Goal: Information Seeking & Learning: Learn about a topic

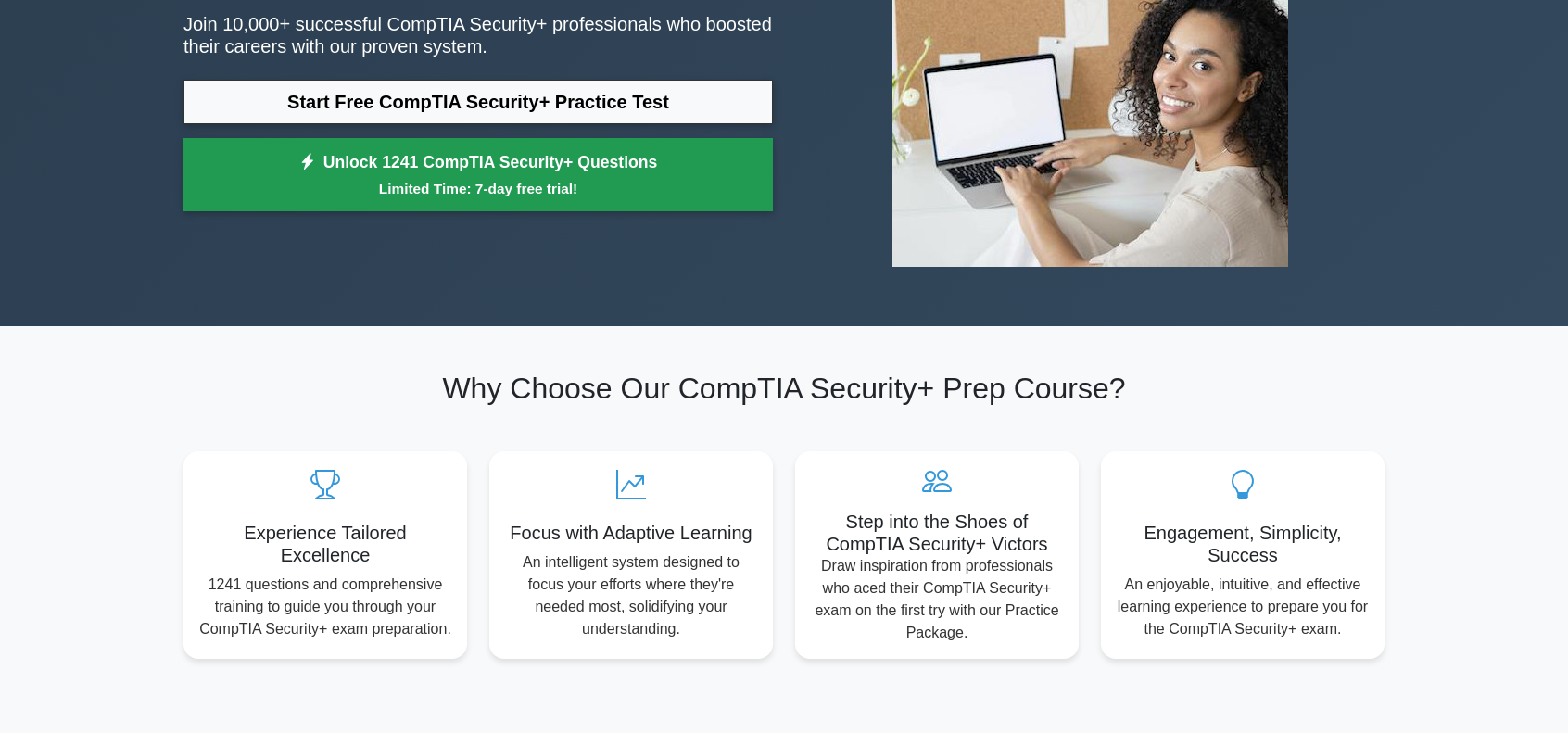
scroll to position [258, 0]
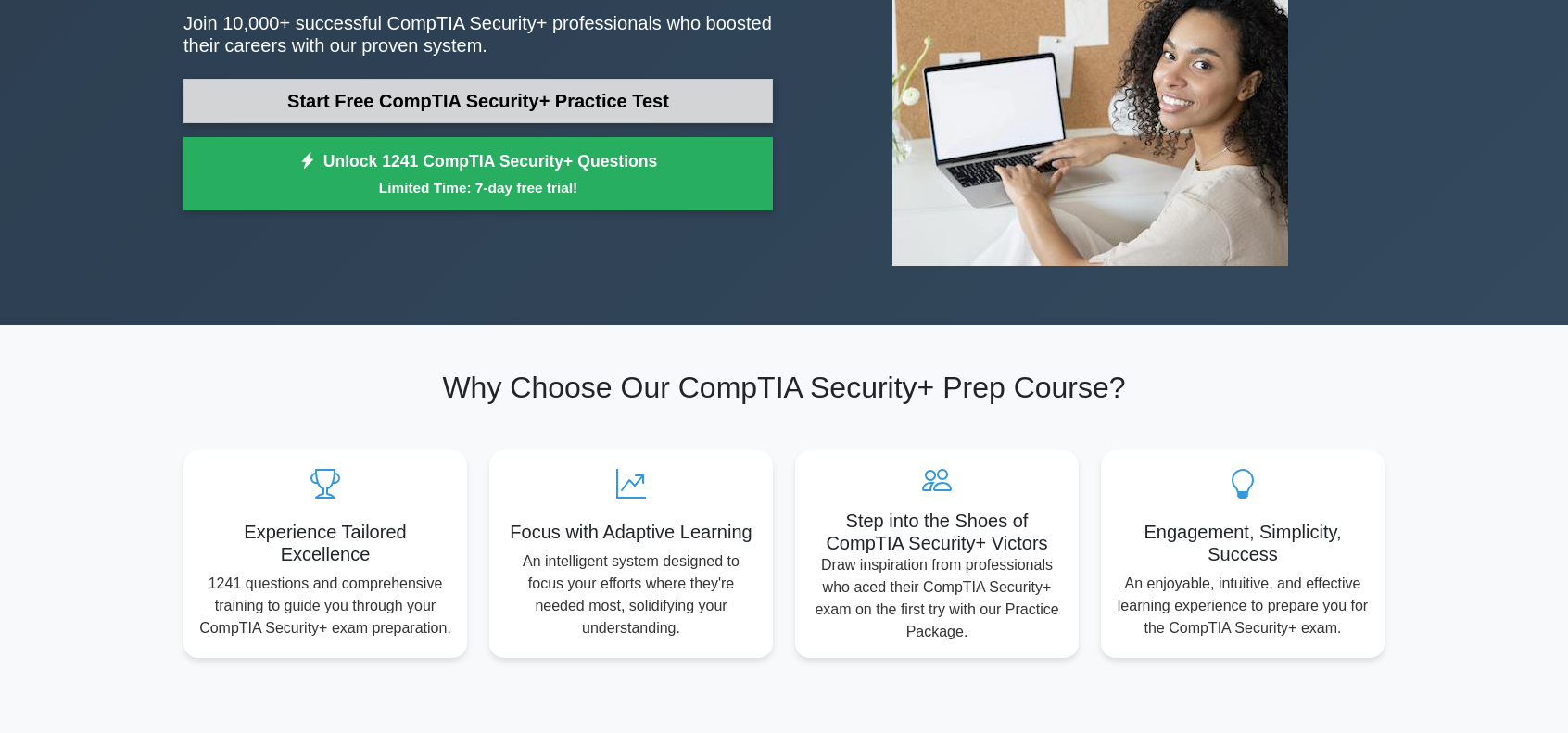
click at [558, 100] on link "Start Free CompTIA Security+ Practice Test" at bounding box center [478, 101] width 589 height 44
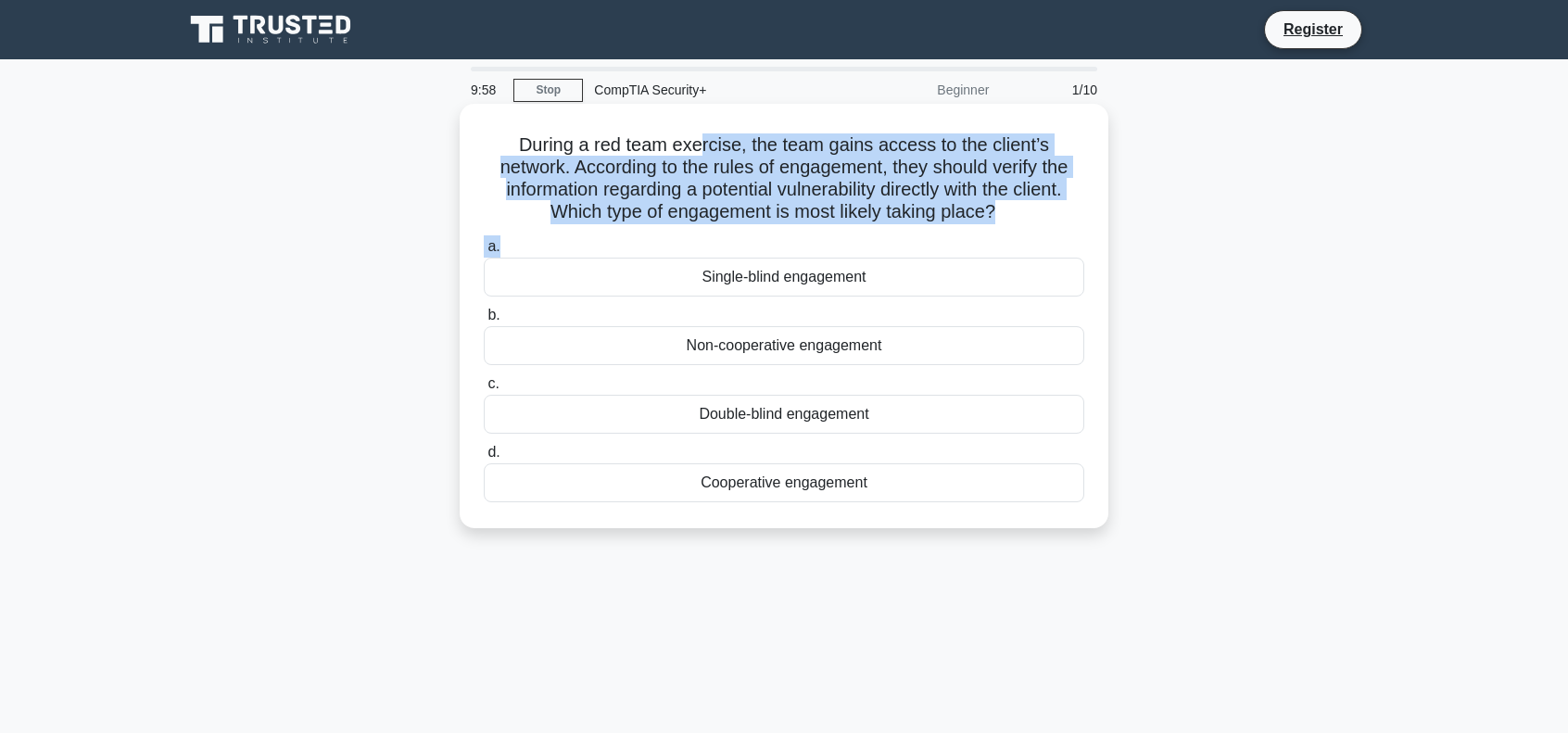
drag, startPoint x: 622, startPoint y: 248, endPoint x: 702, endPoint y: 155, distance: 122.7
click at [702, 155] on div "During a red team exercise, the team gains access to the client’s network. Acco…" at bounding box center [784, 316] width 633 height 409
click at [713, 146] on h5 "During a red team exercise, the team gains access to the client’s network. Acco…" at bounding box center [784, 179] width 604 height 91
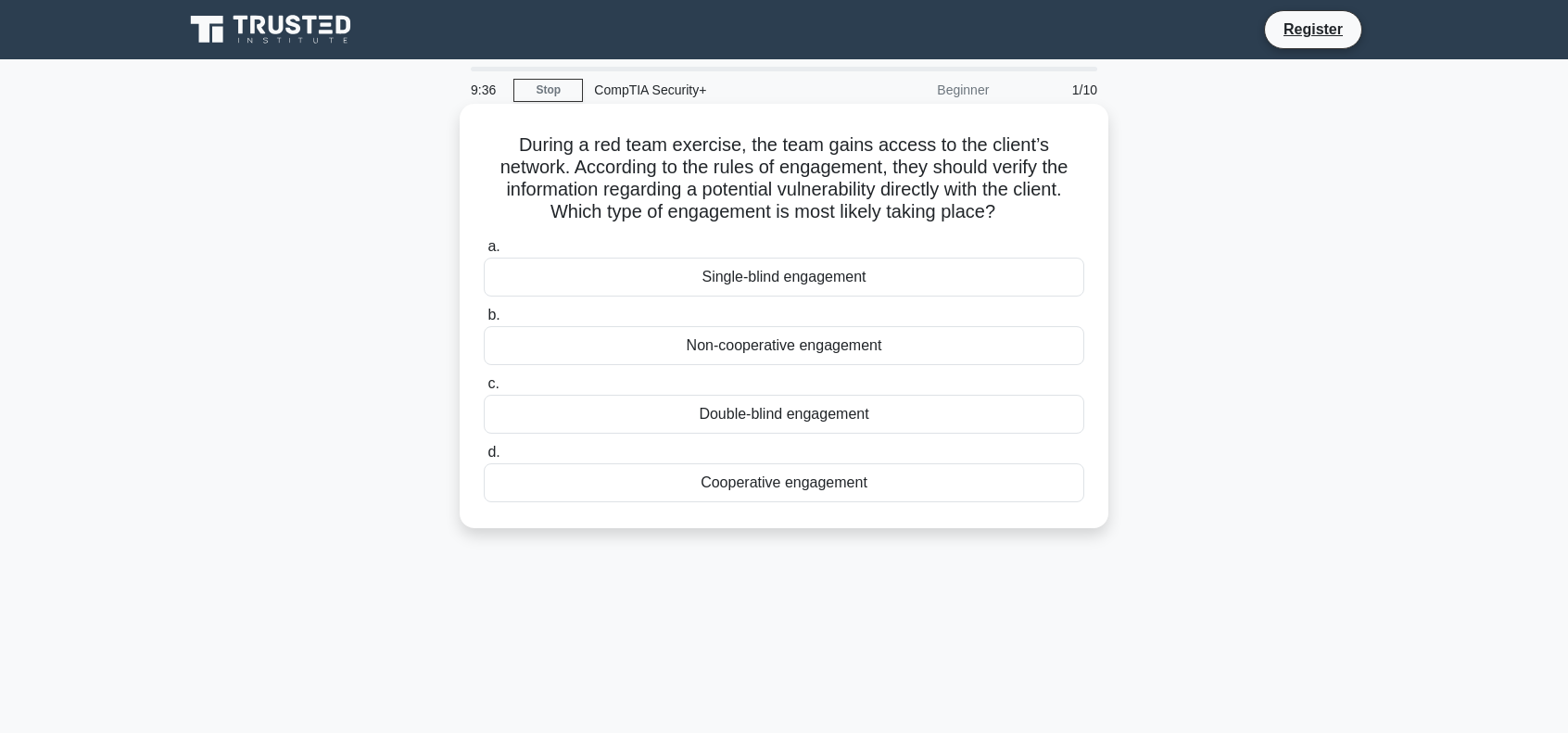
click at [779, 486] on div "Cooperative engagement" at bounding box center [784, 482] width 601 height 39
click at [483, 458] on input "d. Cooperative engagement" at bounding box center [483, 452] width 0 height 12
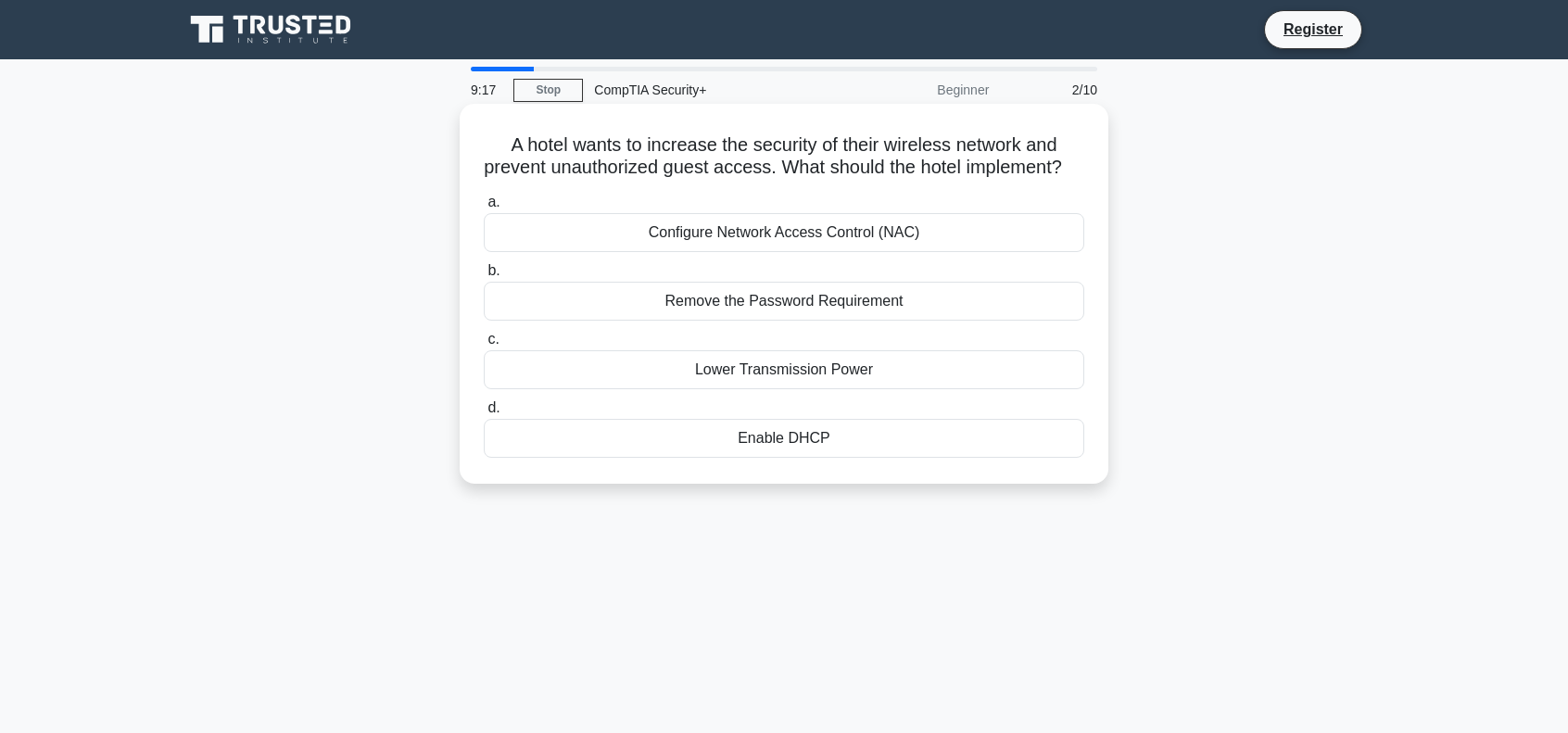
click at [807, 252] on div "Configure Network Access Control (NAC)" at bounding box center [784, 232] width 601 height 39
click at [483, 208] on input "a. Configure Network Access Control (NAC)" at bounding box center [483, 203] width 0 height 12
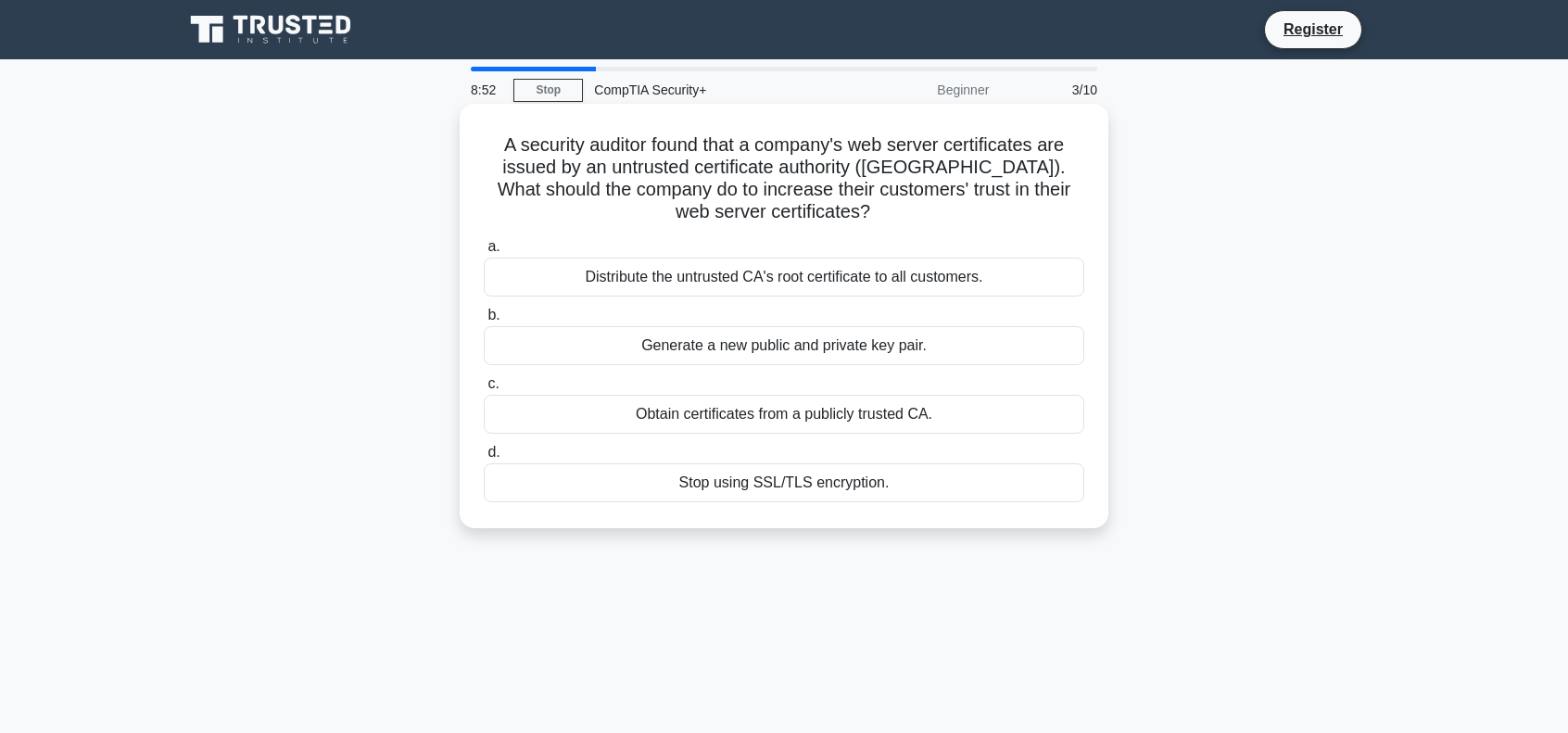
click at [757, 412] on div "Obtain certificates from a publicly trusted CA." at bounding box center [784, 413] width 601 height 39
click at [483, 390] on input "c. Obtain certificates from a publicly trusted CA." at bounding box center [483, 384] width 0 height 12
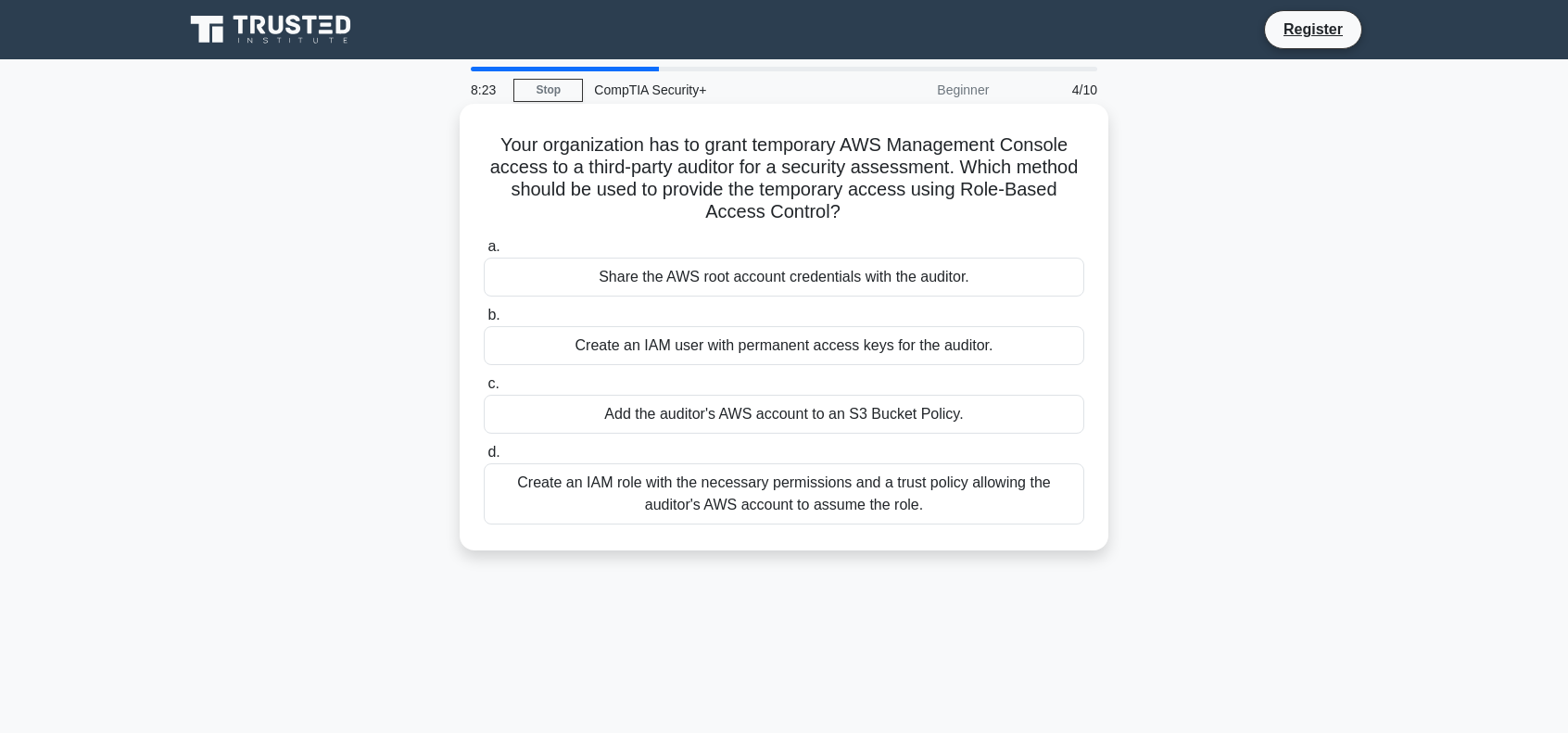
click at [952, 498] on div "Create an IAM role with the necessary permissions and a trust policy allowing t…" at bounding box center [784, 494] width 601 height 61
click at [483, 458] on input "d. Create an IAM role with the necessary permissions and a trust policy allowin…" at bounding box center [483, 452] width 0 height 12
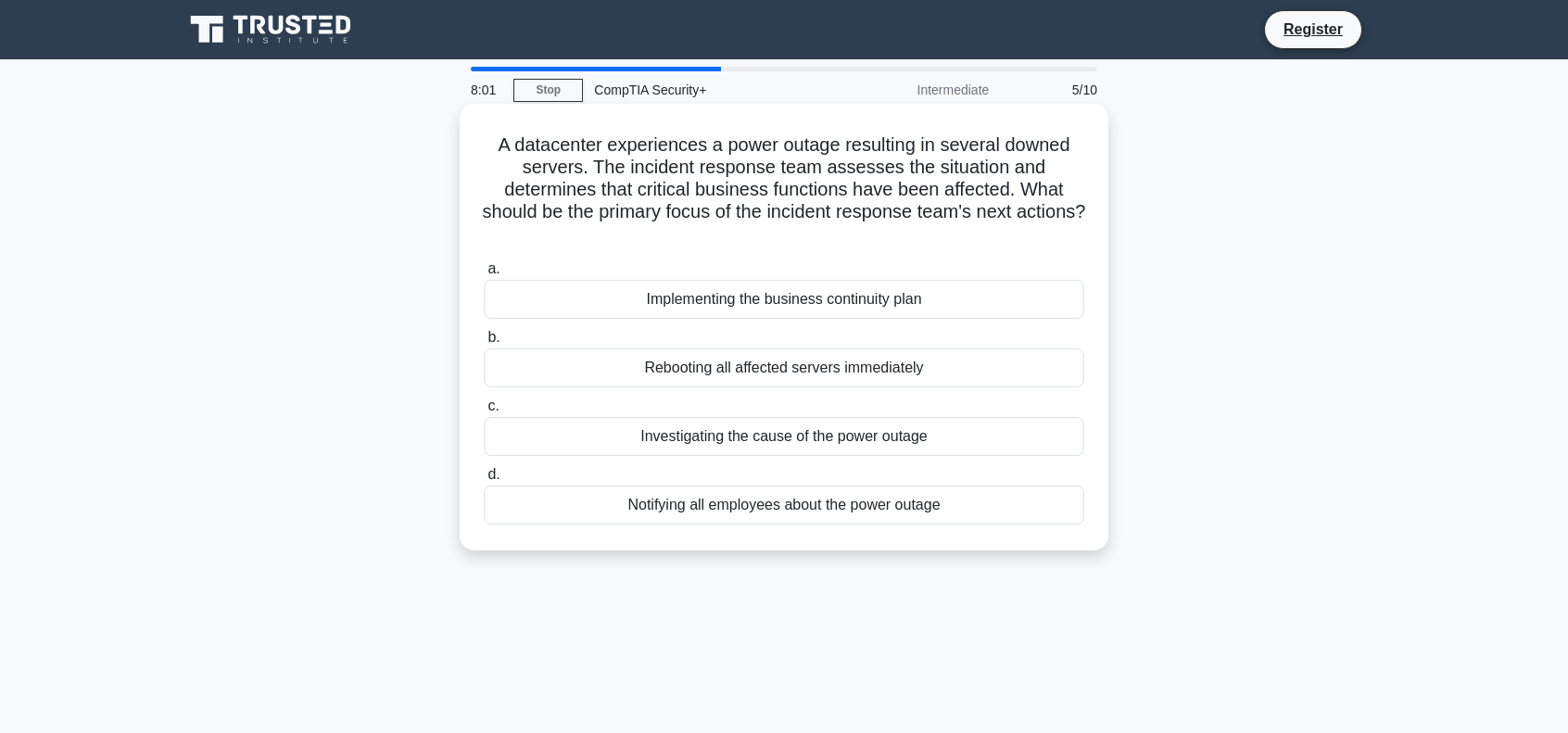
click at [637, 369] on div "Rebooting all affected servers immediately" at bounding box center [784, 367] width 601 height 39
click at [483, 344] on input "b. Rebooting all affected servers immediately" at bounding box center [483, 338] width 0 height 12
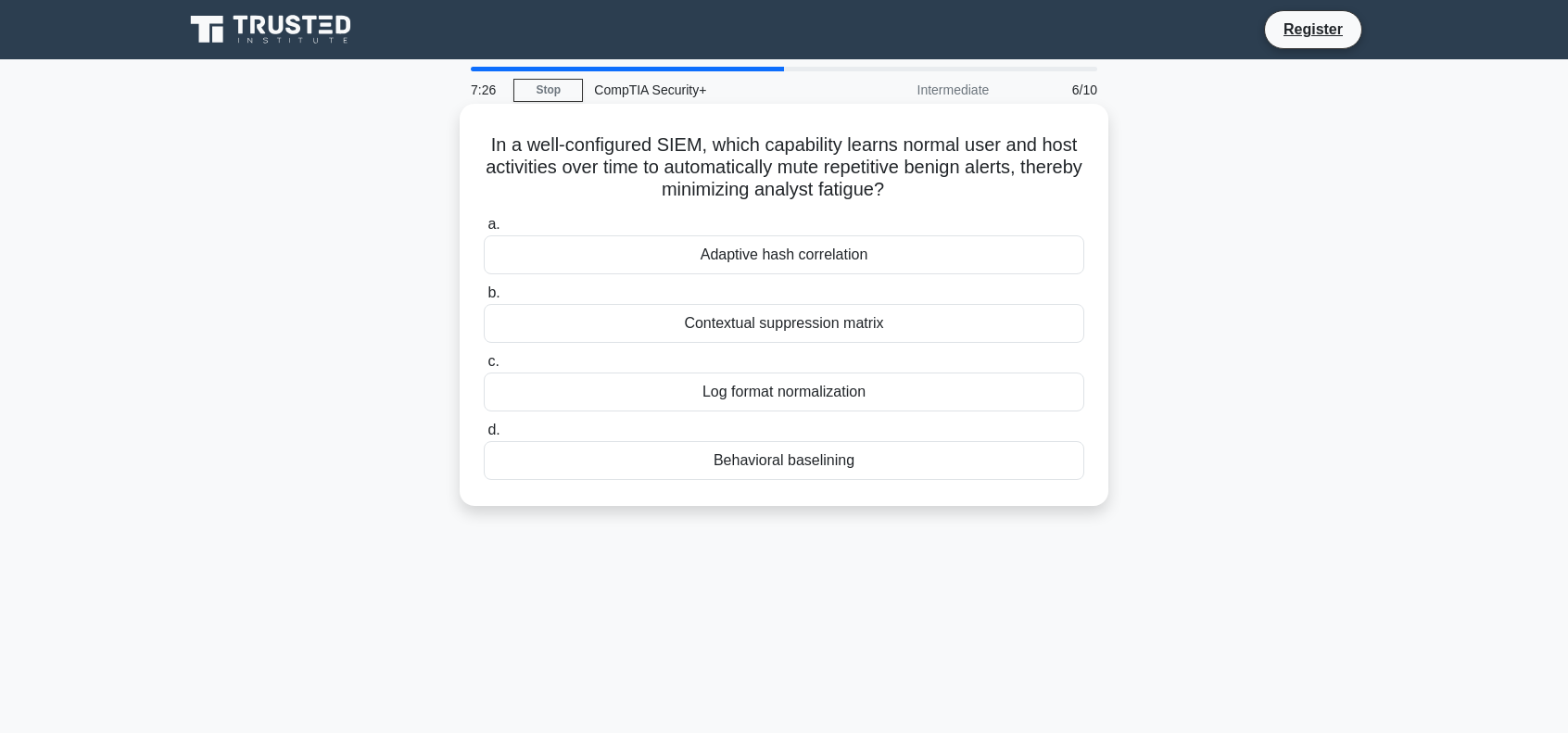
click at [680, 397] on div "Log format normalization" at bounding box center [784, 391] width 601 height 39
click at [483, 367] on input "c. Log format normalization" at bounding box center [483, 362] width 0 height 12
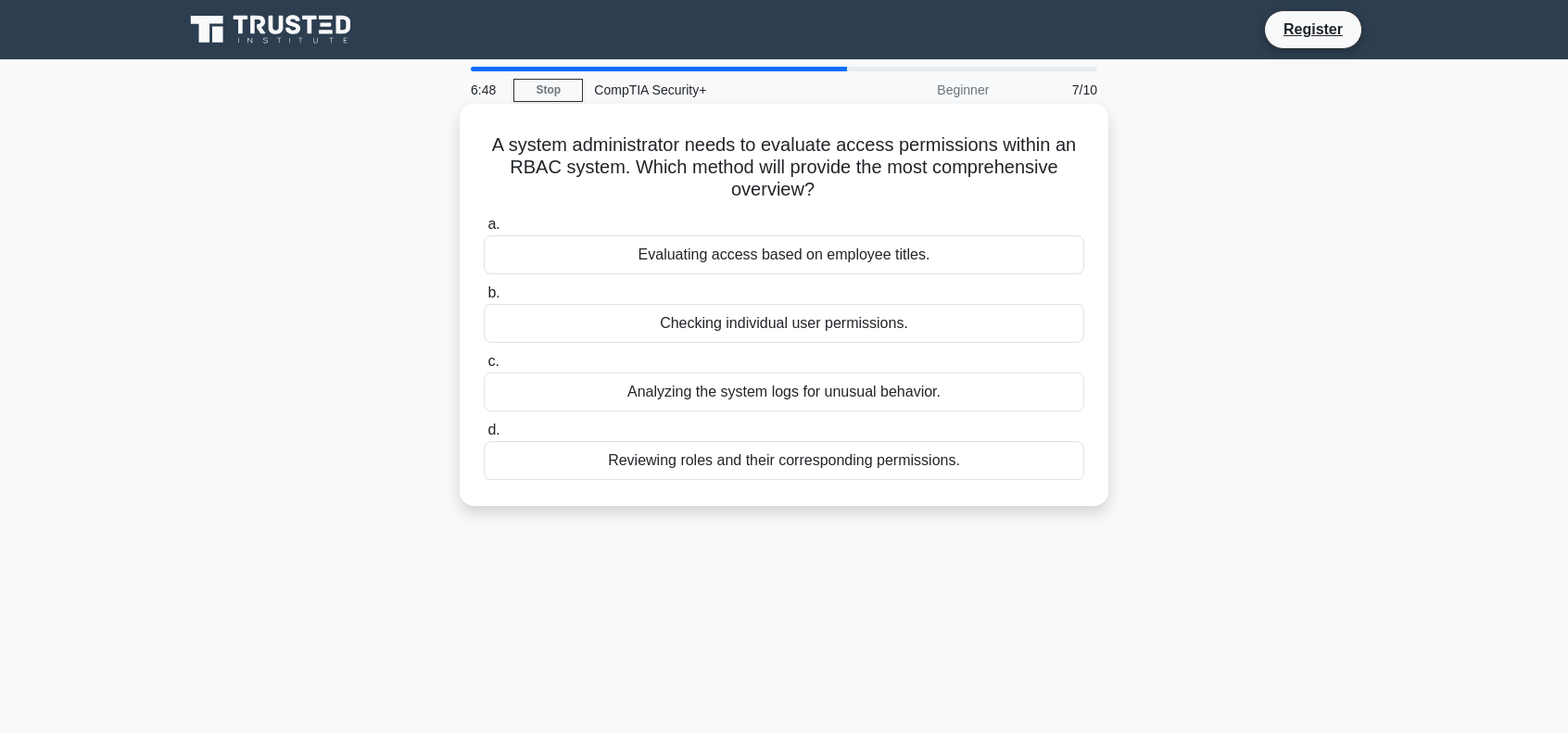
click at [767, 462] on div "Reviewing roles and their corresponding permissions." at bounding box center [784, 459] width 601 height 39
click at [483, 437] on input "d. Reviewing roles and their corresponding permissions." at bounding box center [483, 430] width 0 height 12
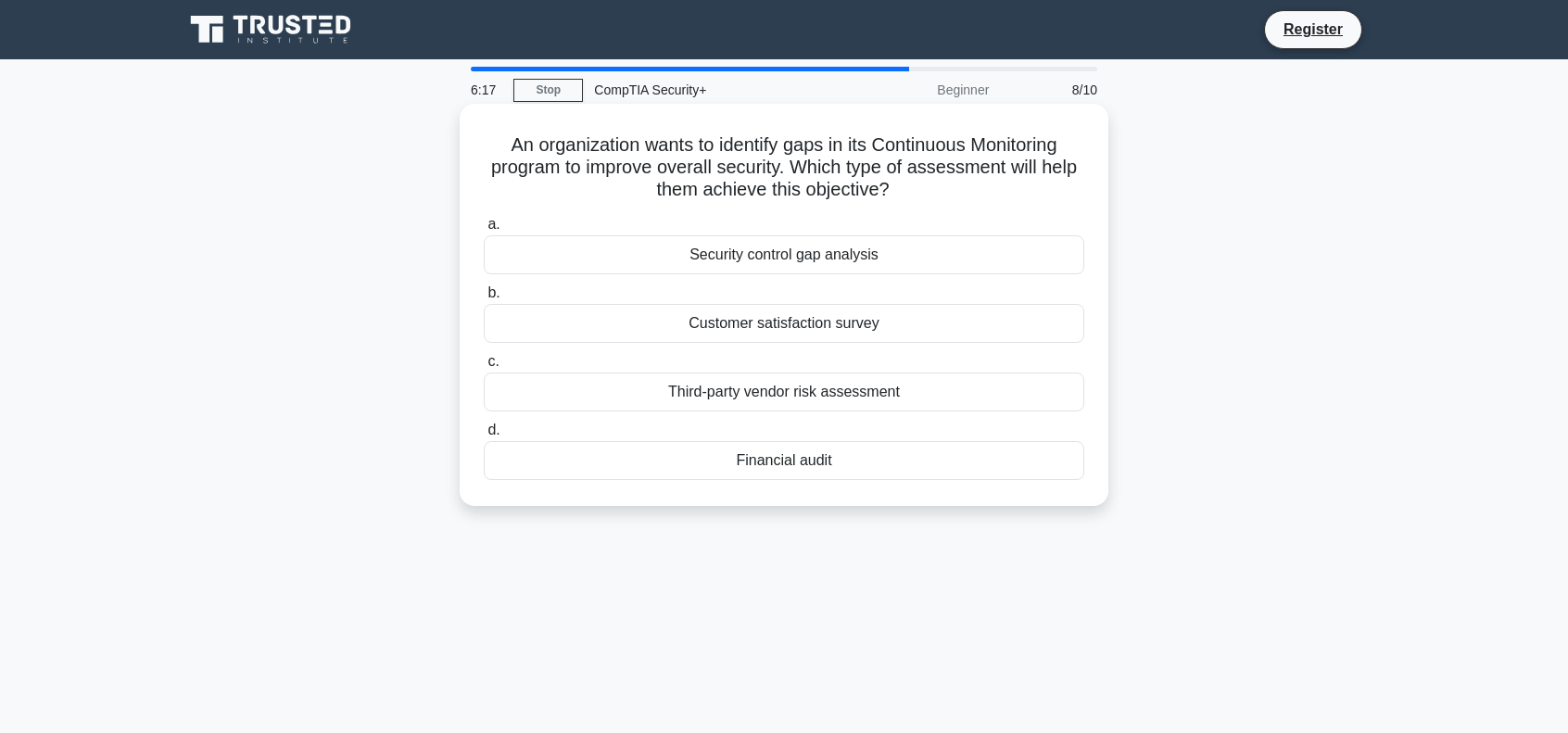
click at [784, 271] on div "Security control gap analysis" at bounding box center [784, 254] width 601 height 39
click at [483, 230] on input "a. Security control gap analysis" at bounding box center [483, 224] width 0 height 12
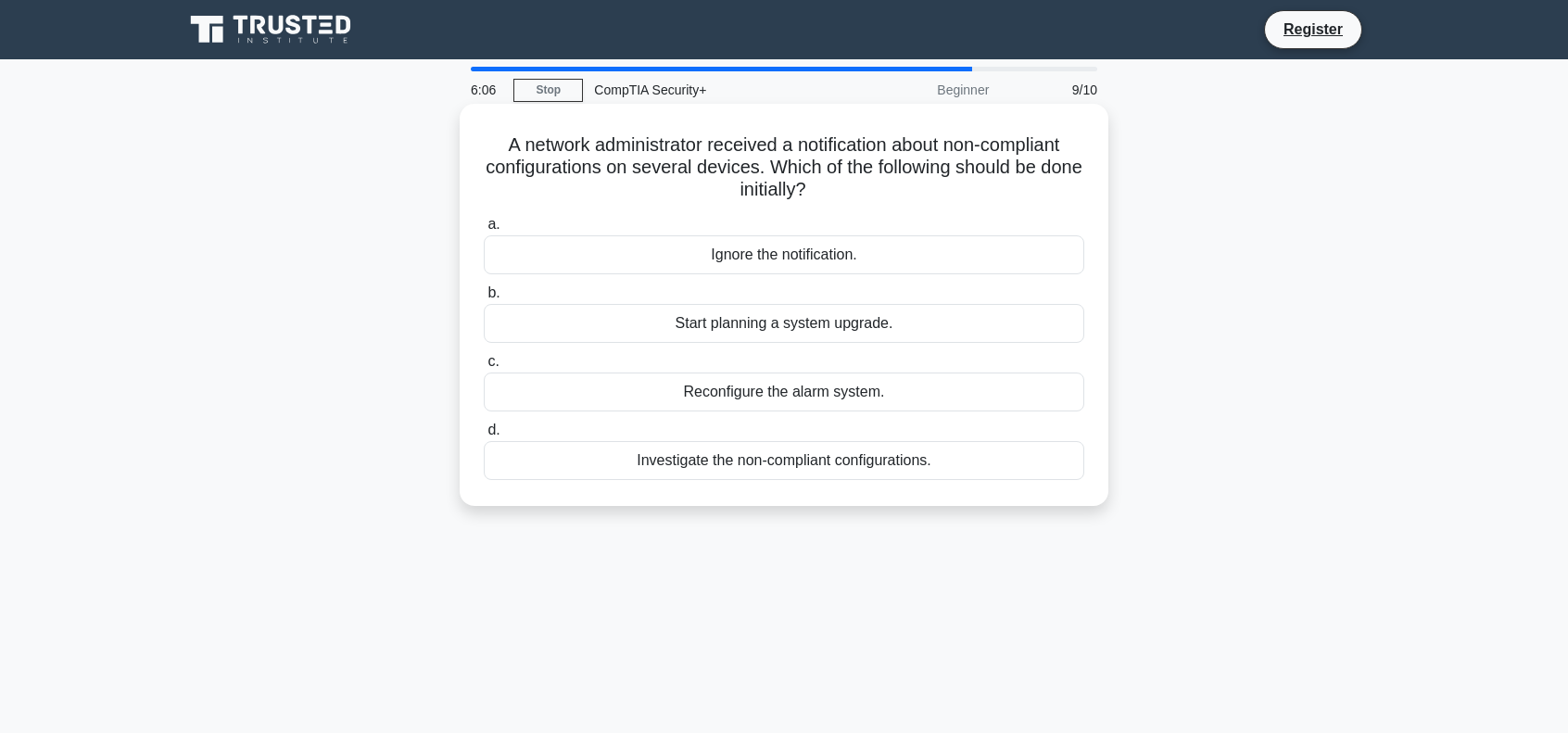
click at [676, 458] on div "Investigate the non-compliant configurations." at bounding box center [784, 459] width 601 height 39
click at [483, 437] on input "d. Investigate the non-compliant configurations." at bounding box center [483, 430] width 0 height 12
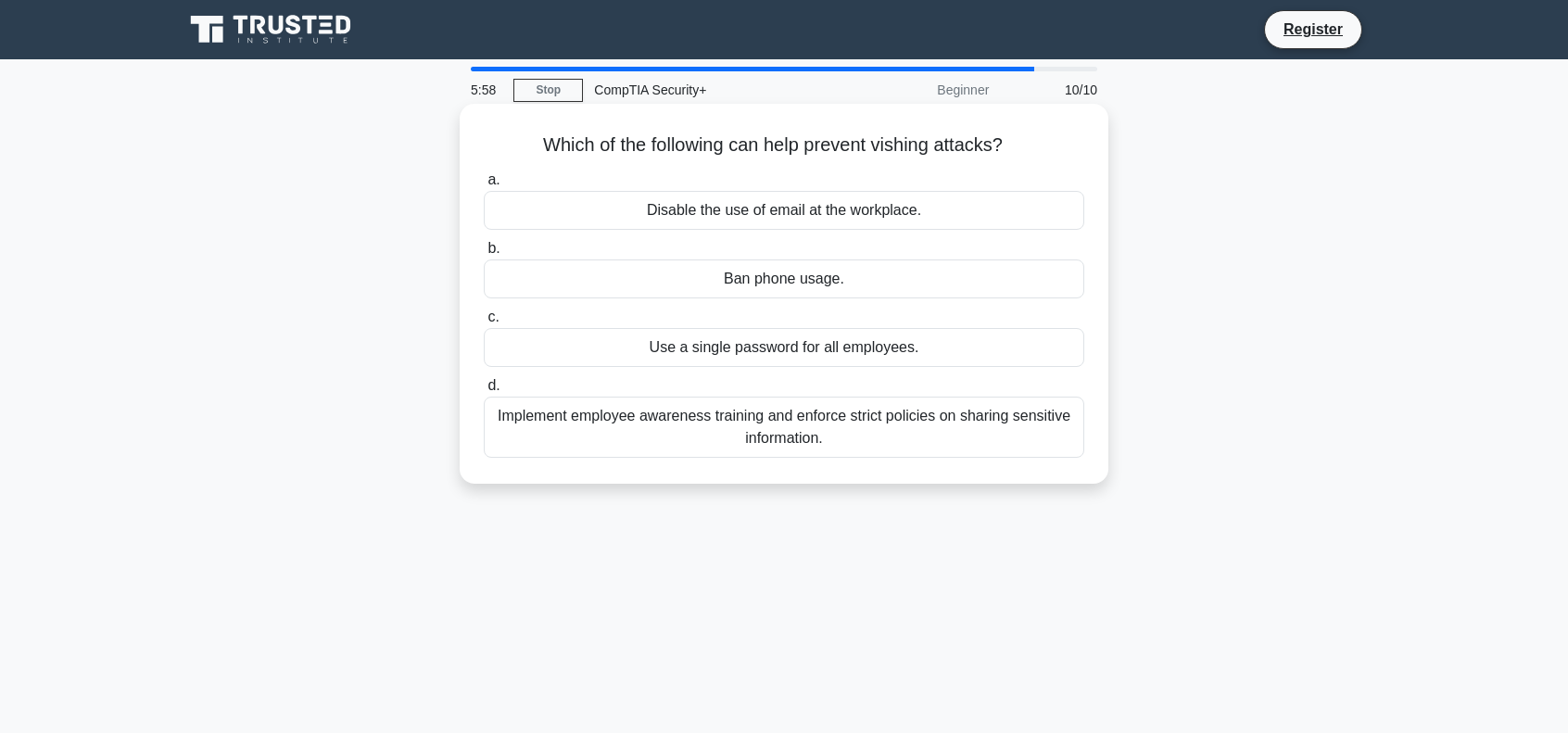
click at [692, 425] on div "Implement employee awareness training and enforce strict policies on sharing se…" at bounding box center [784, 427] width 601 height 61
click at [483, 392] on input "d. Implement employee awareness training and enforce strict policies on sharing…" at bounding box center [483, 385] width 0 height 12
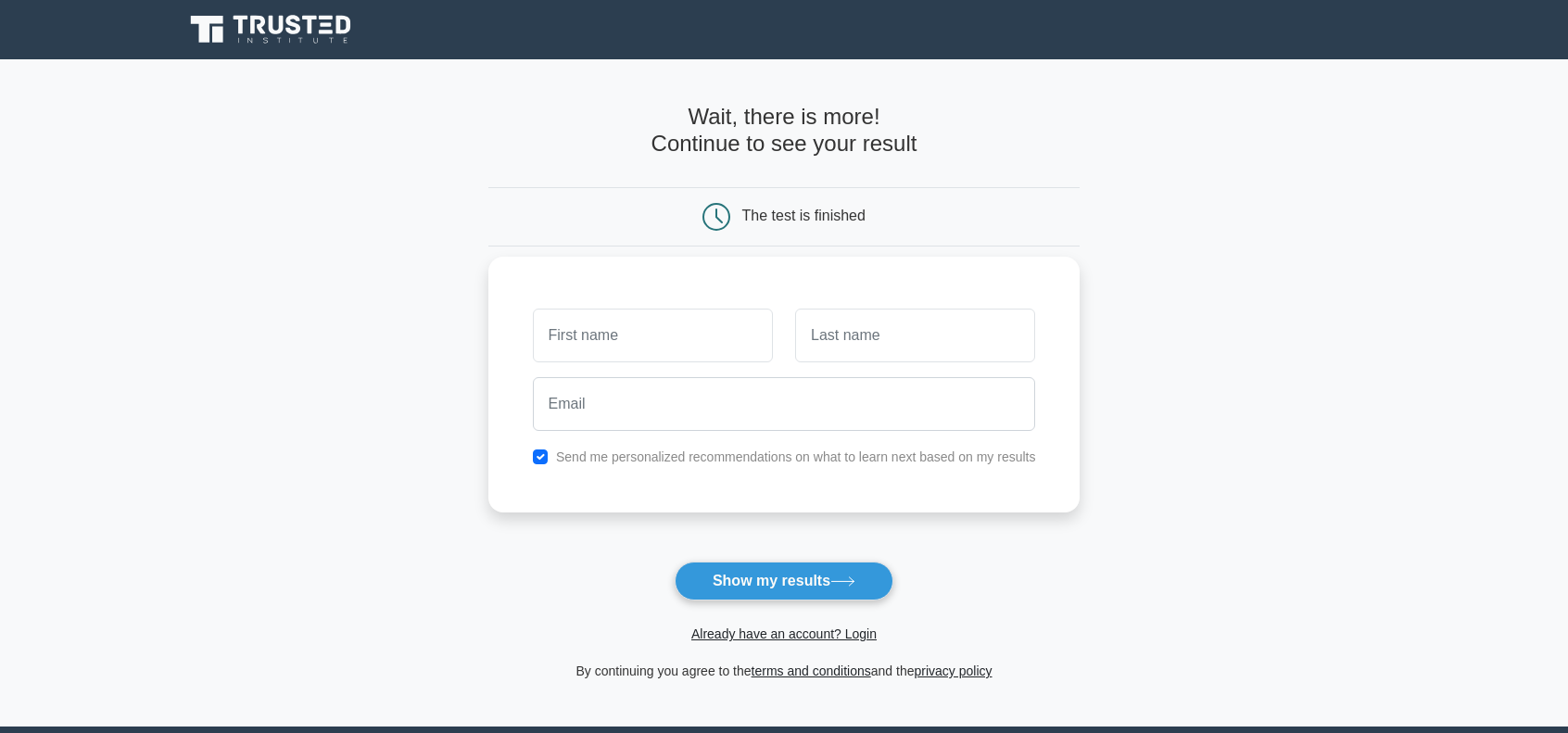
click at [663, 462] on label "Send me personalized recommendations on what to learn next based on my results" at bounding box center [796, 456] width 480 height 15
click at [534, 450] on input "checkbox" at bounding box center [539, 456] width 15 height 15
checkbox input "false"
click at [732, 575] on button "Show my results" at bounding box center [784, 580] width 218 height 39
click at [671, 350] on input "text" at bounding box center [652, 335] width 240 height 53
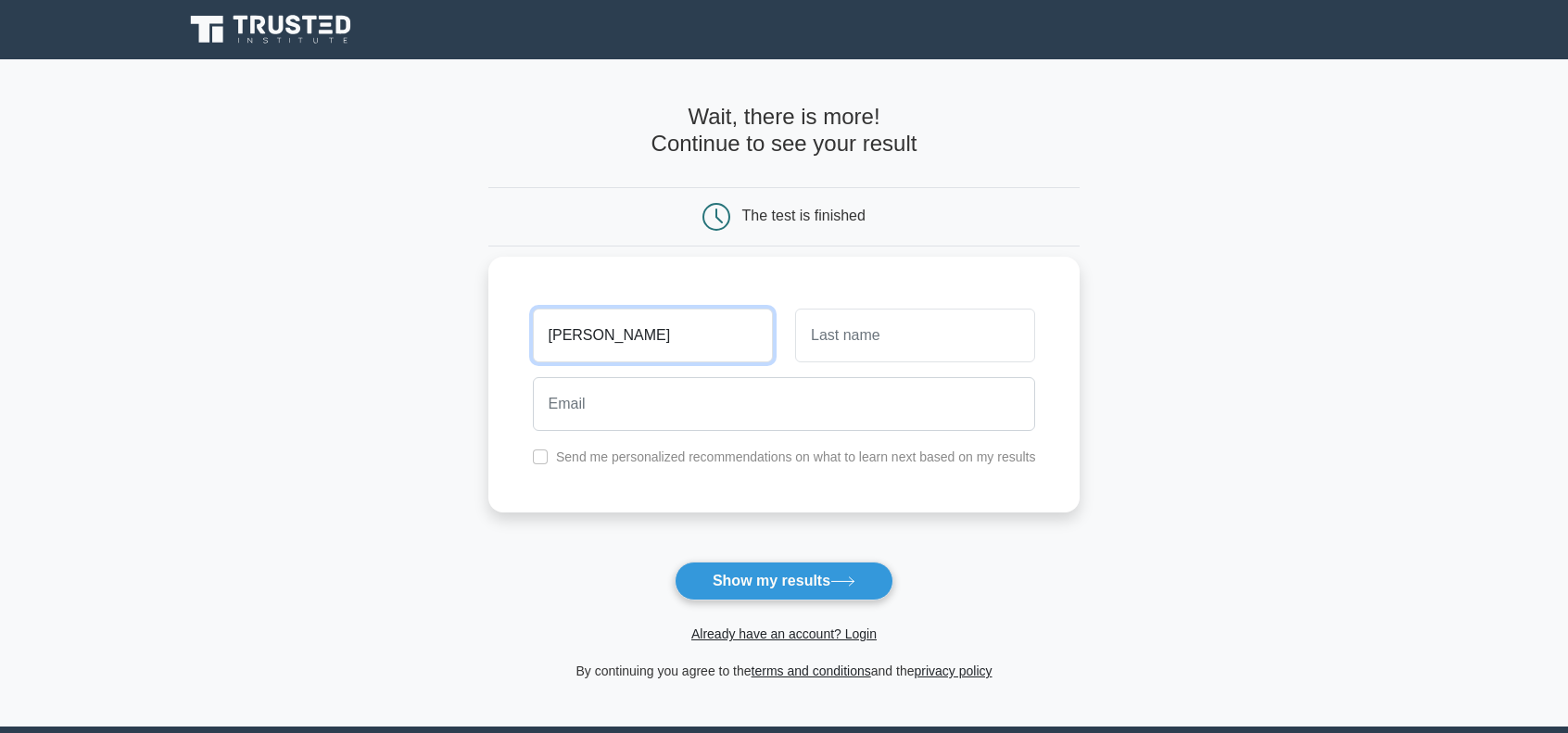
type input "barry"
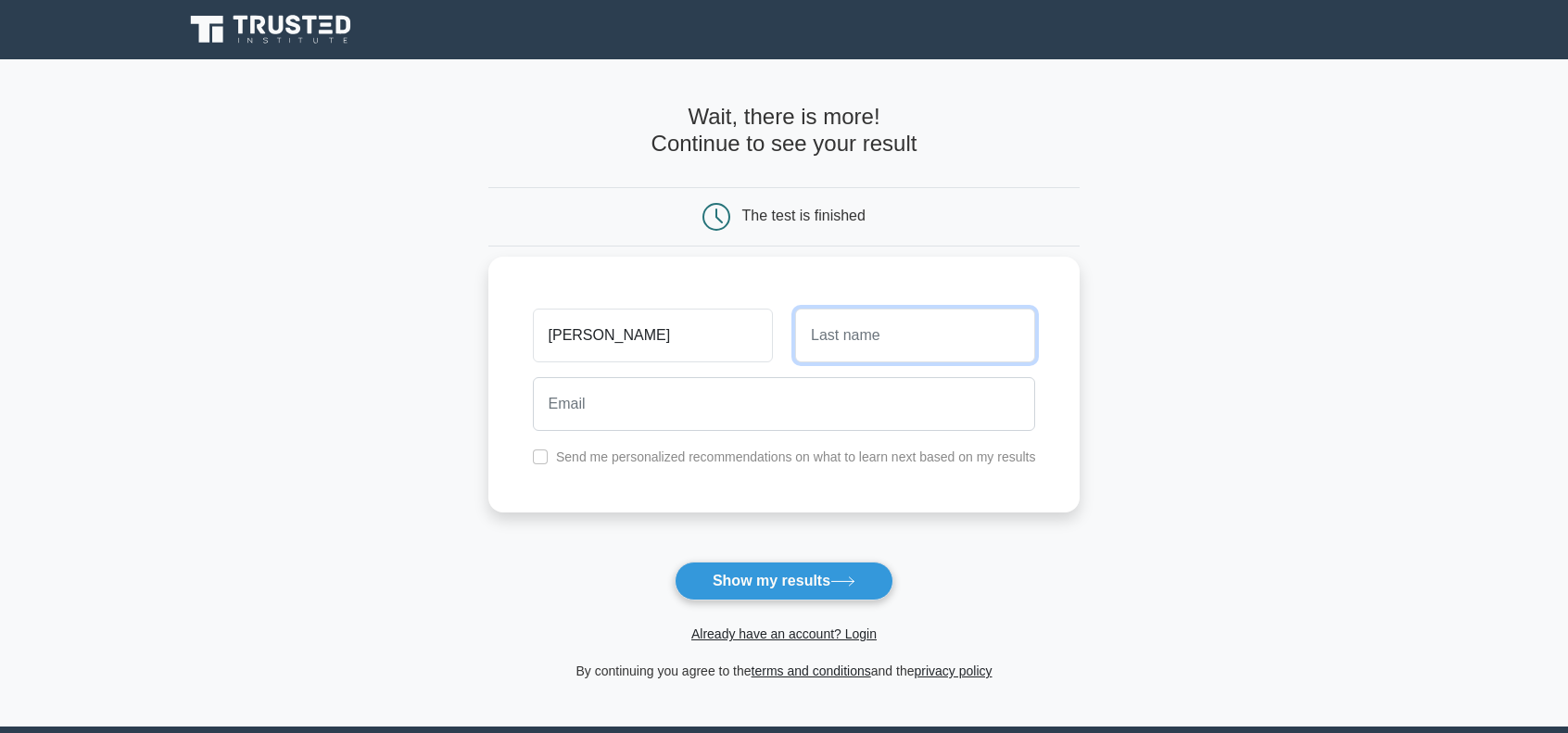
click at [852, 330] on input "text" at bounding box center [915, 335] width 240 height 53
type input "ching"
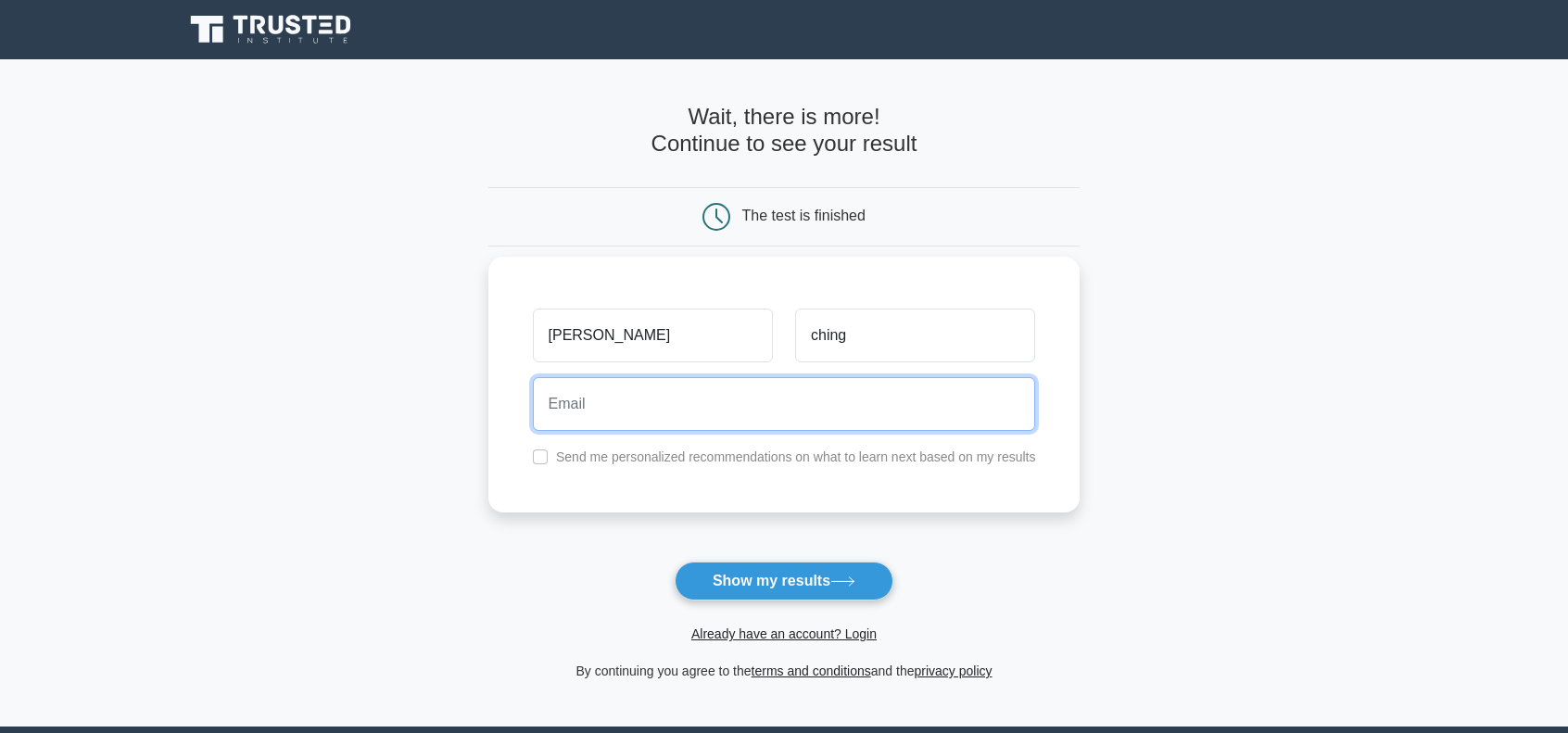
click at [789, 407] on input "email" at bounding box center [784, 404] width 503 height 53
type input "jbartrem@gmail.com"
click at [675, 561] on button "Show my results" at bounding box center [784, 580] width 218 height 39
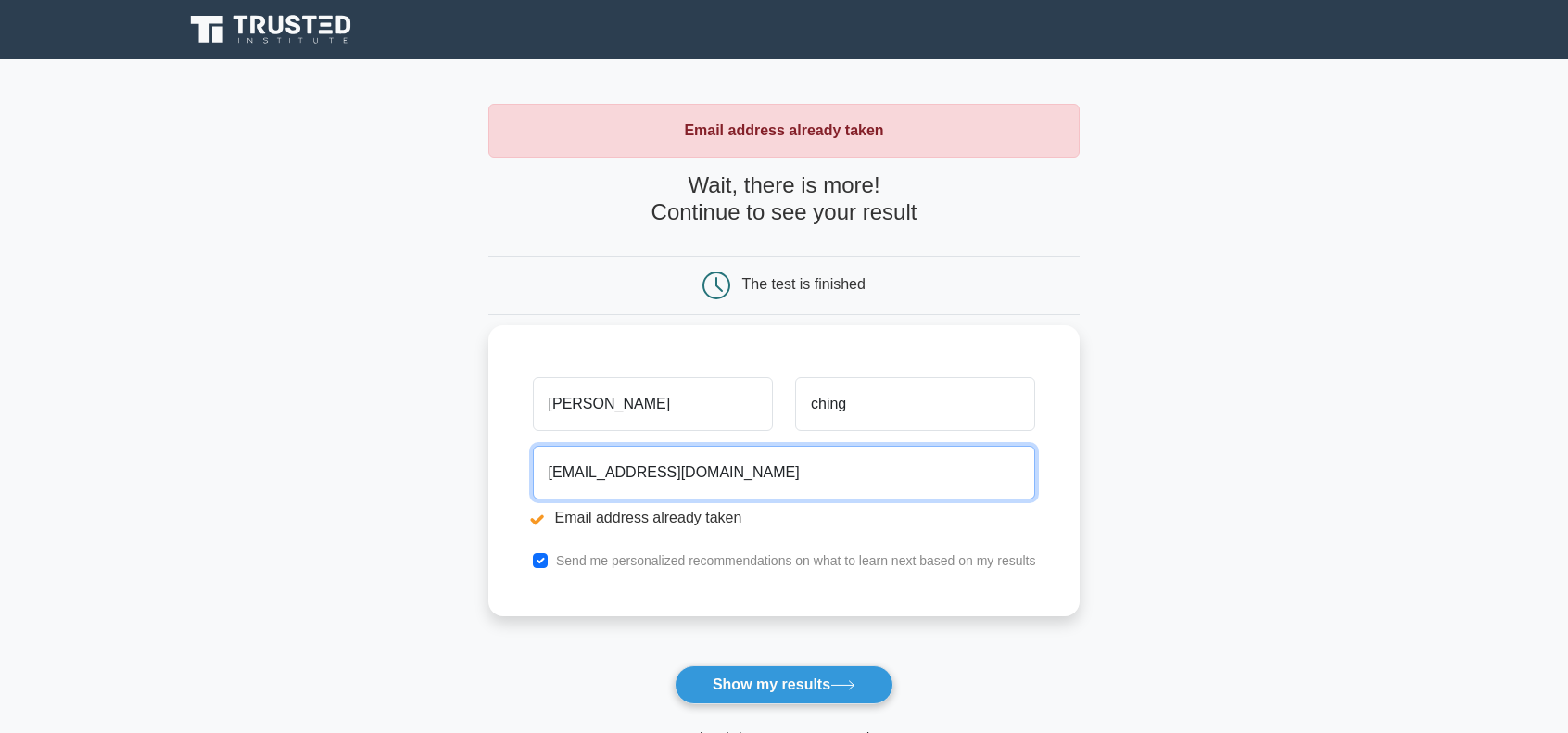
drag, startPoint x: 783, startPoint y: 460, endPoint x: 499, endPoint y: 424, distance: 286.3
click at [499, 424] on div "[PERSON_NAME] [EMAIL_ADDRESS][DOMAIN_NAME] Email address already taken Send me …" at bounding box center [784, 470] width 592 height 290
type input "[EMAIL_ADDRESS][DOMAIN_NAME]"
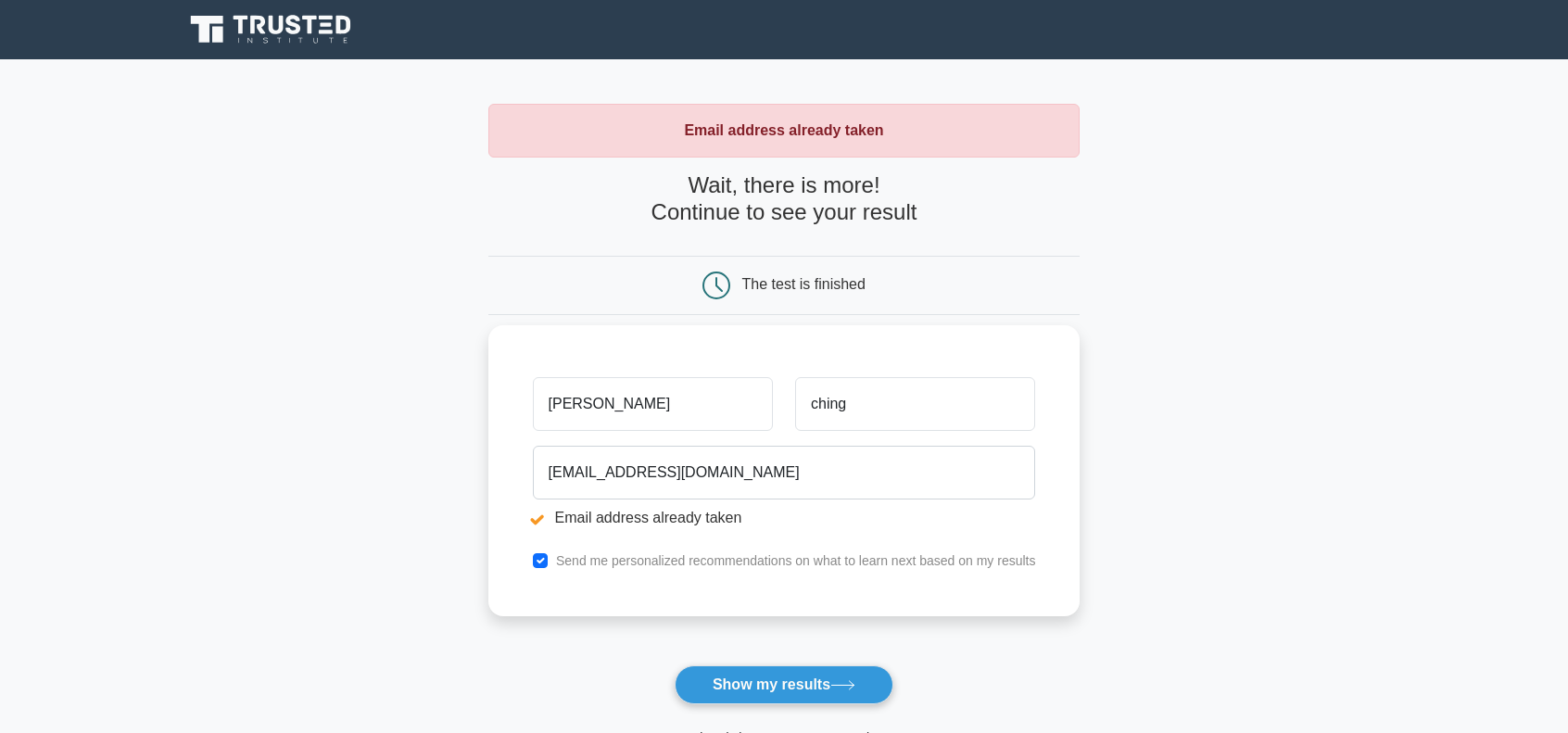
click at [537, 509] on li "Email address already taken" at bounding box center [784, 518] width 503 height 23
click at [538, 561] on input "checkbox" at bounding box center [539, 560] width 15 height 15
checkbox input "false"
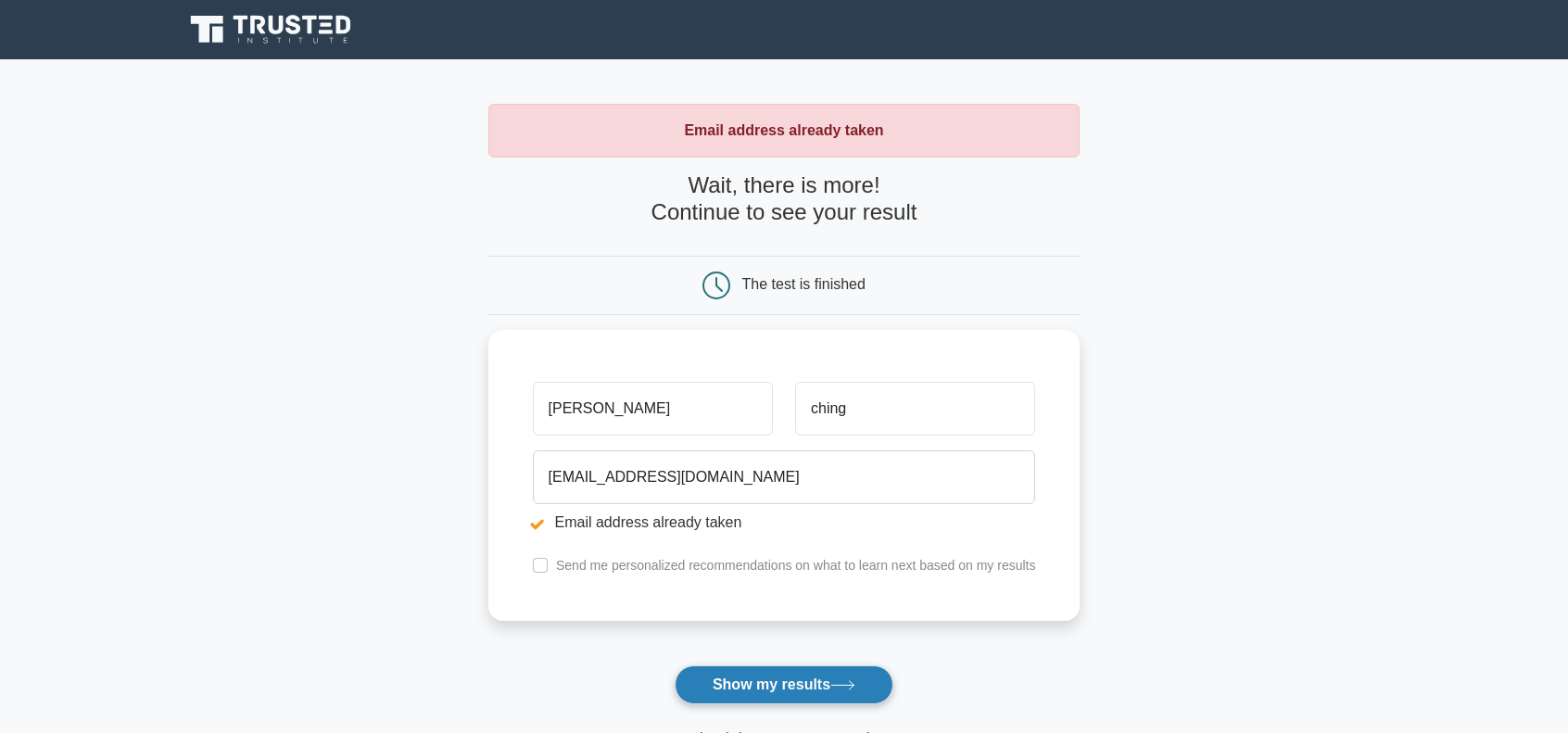
click at [749, 681] on button "Show my results" at bounding box center [784, 684] width 218 height 39
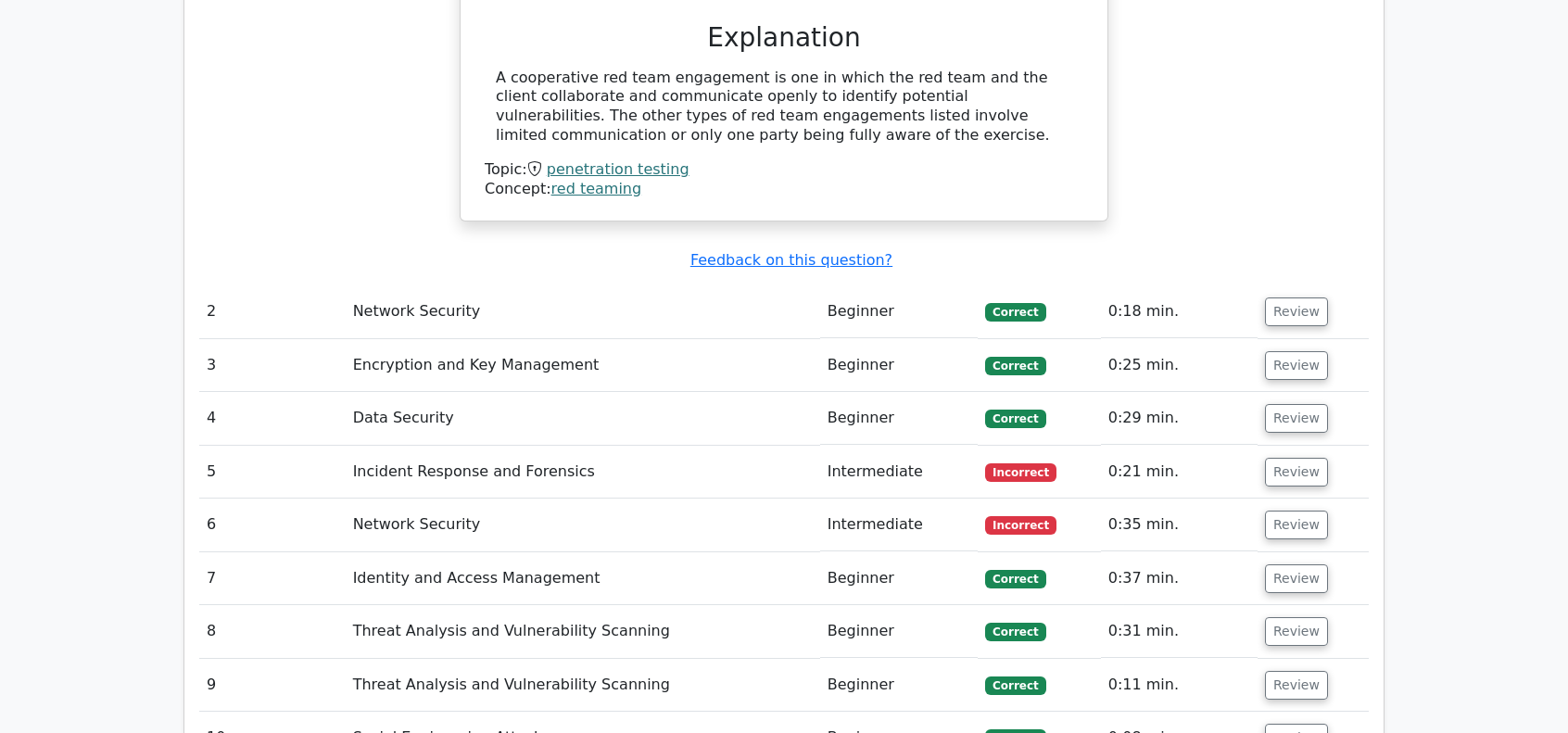
scroll to position [2067, 0]
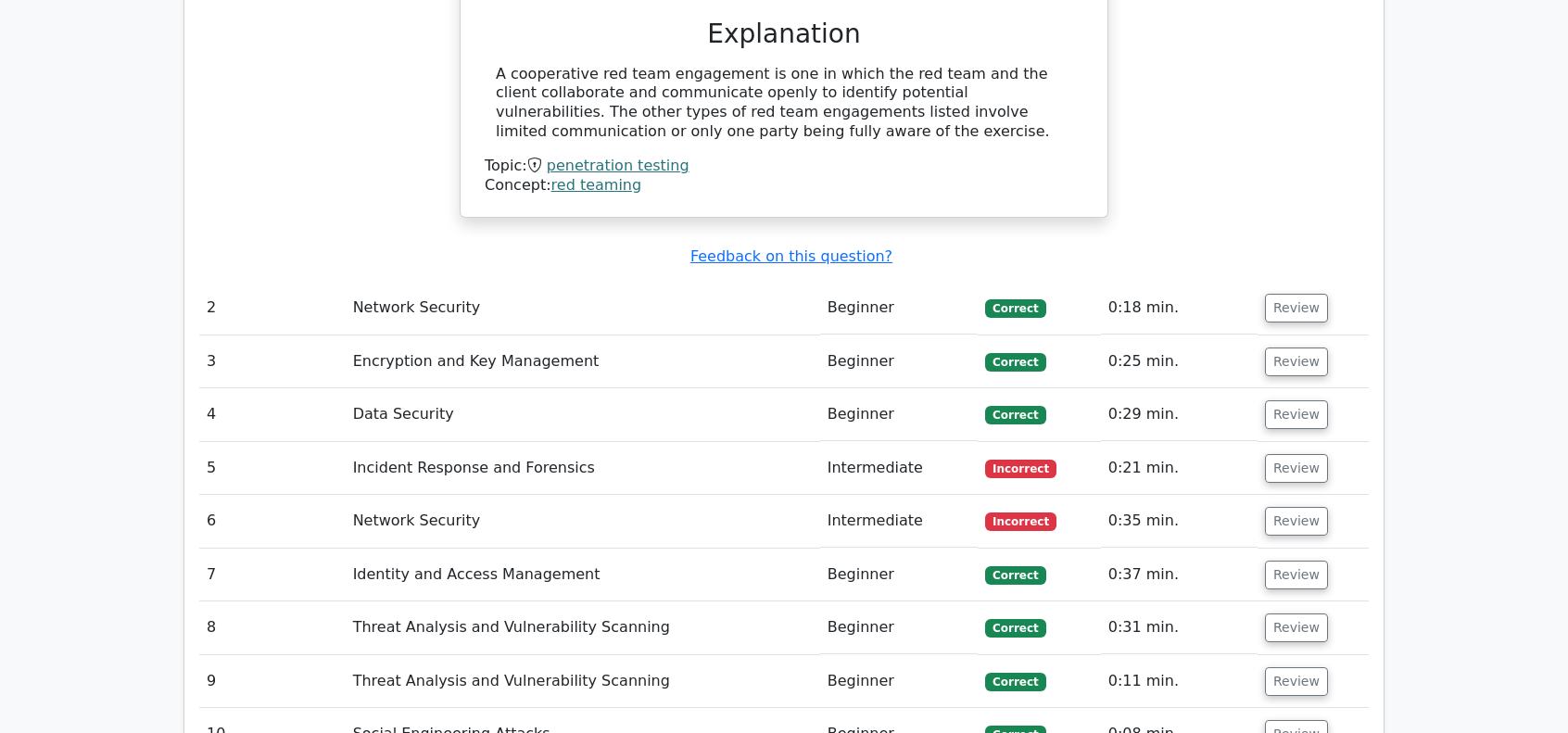
click at [515, 442] on td "Incident Response and Forensics" at bounding box center [583, 467] width 474 height 52
click at [1317, 442] on td "Review" at bounding box center [1312, 467] width 112 height 52
click at [1301, 453] on button "Review" at bounding box center [1296, 467] width 63 height 29
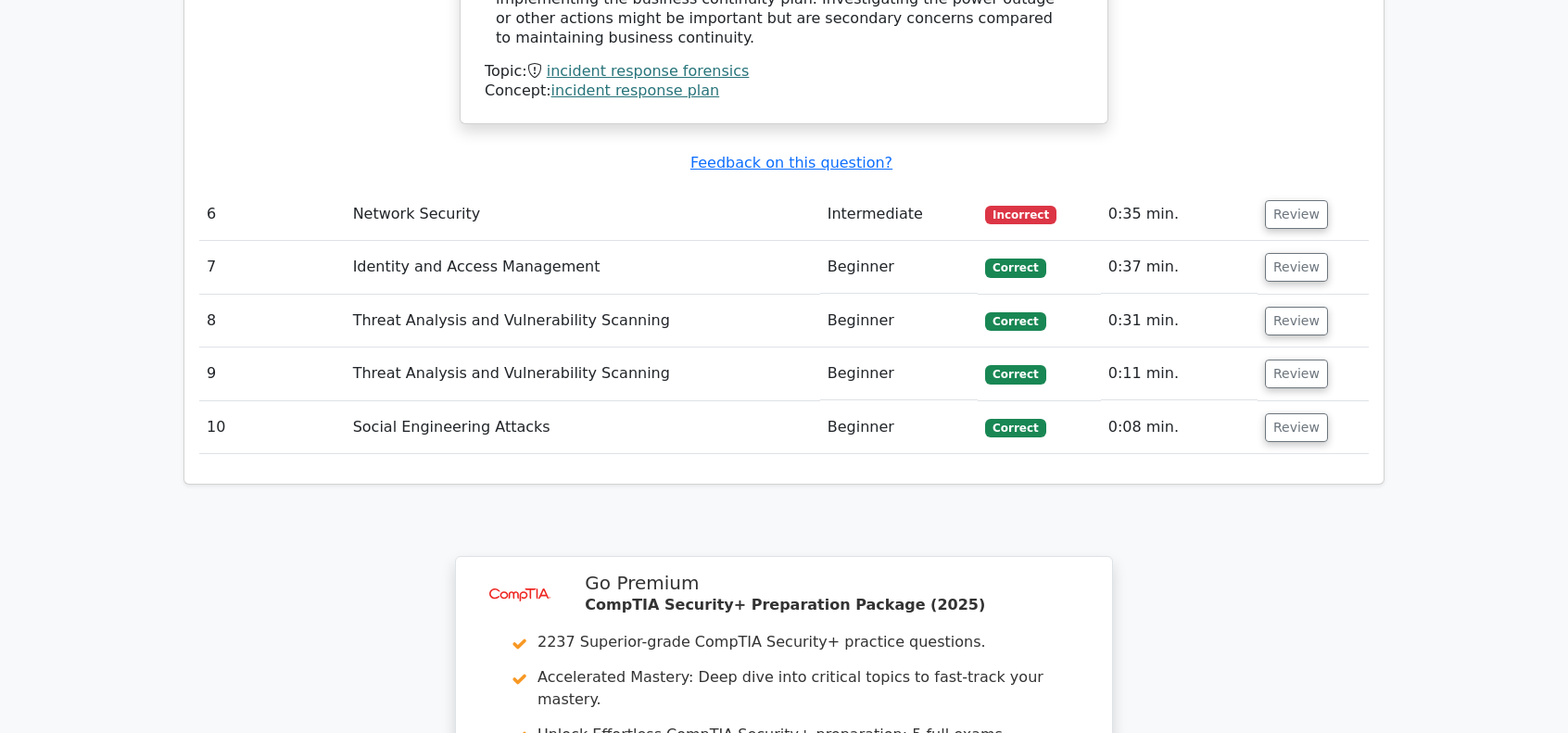
scroll to position [3060, 0]
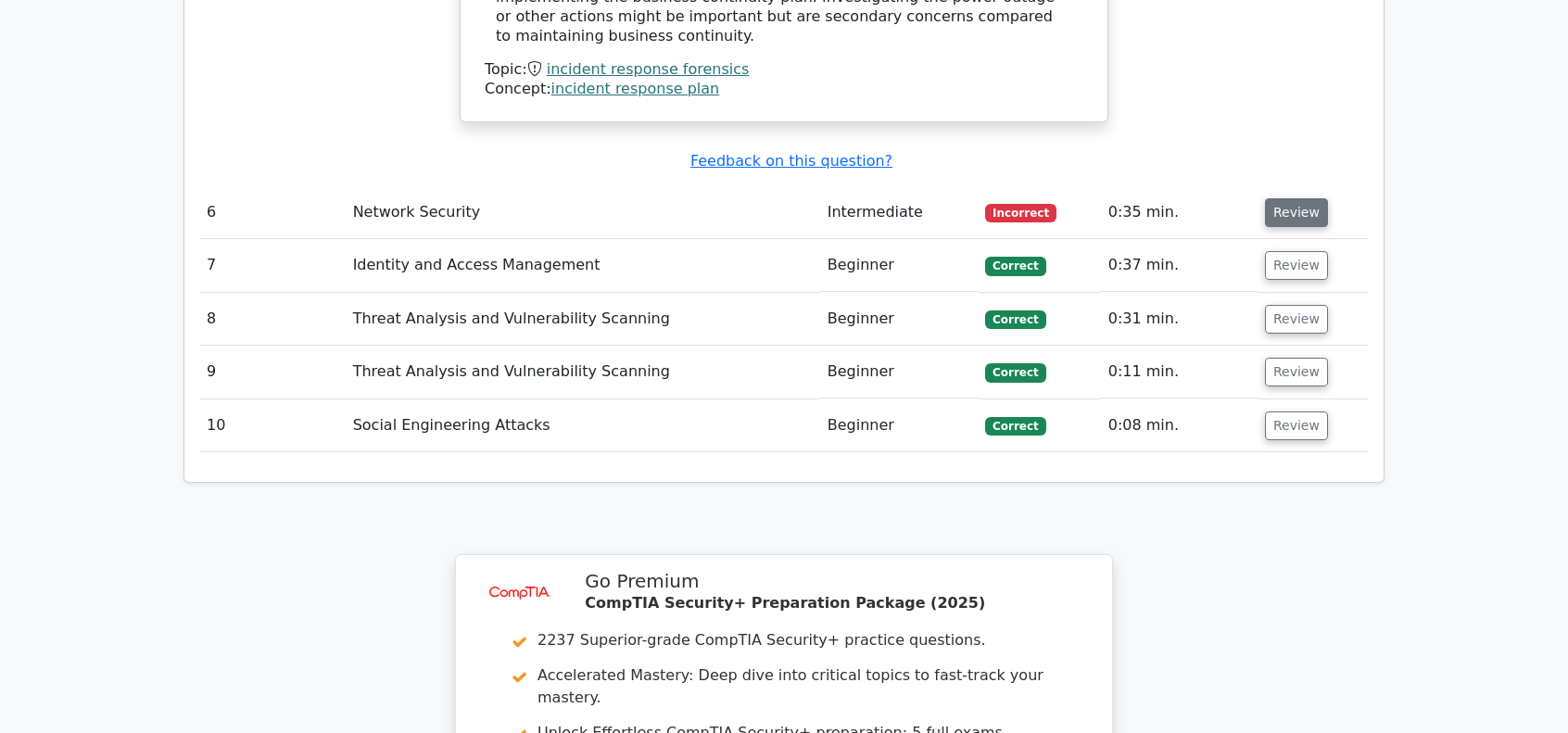
click at [1293, 199] on button "Review" at bounding box center [1296, 212] width 63 height 29
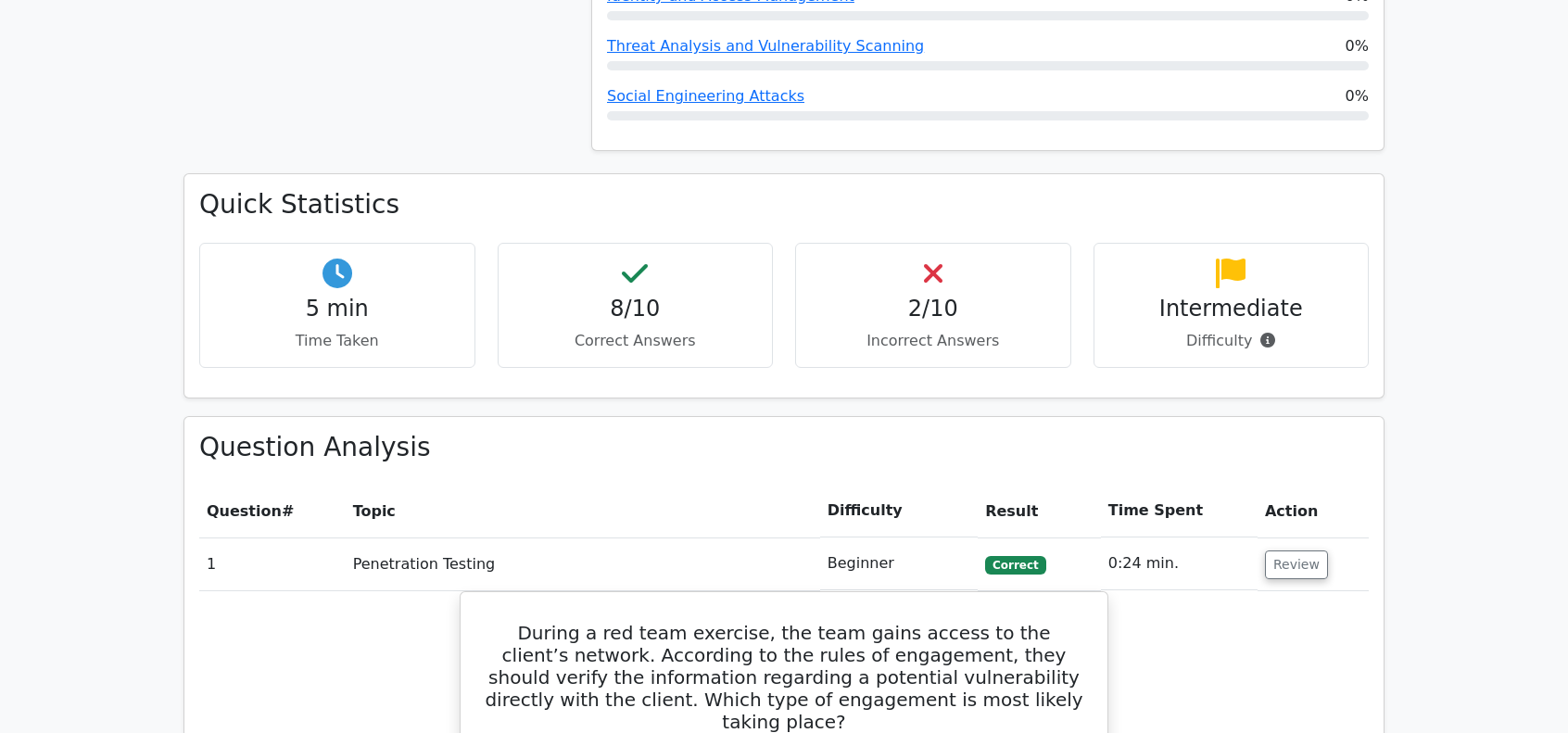
scroll to position [0, 0]
